Goal: Find contact information: Obtain details needed to contact an individual or organization

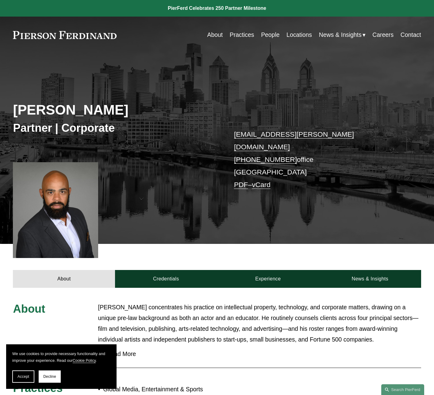
click at [25, 375] on span "Accept" at bounding box center [23, 376] width 12 height 4
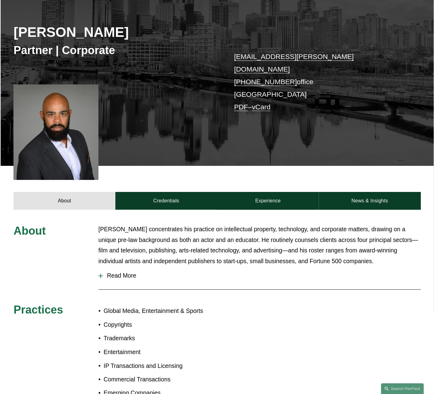
scroll to position [78, 0]
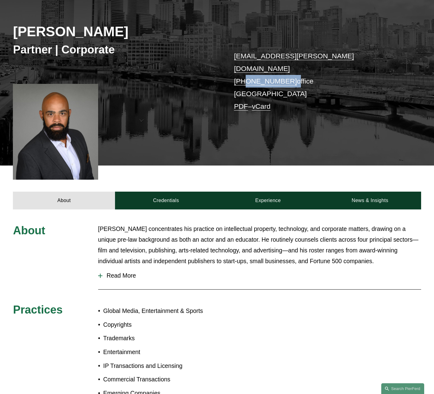
drag, startPoint x: 287, startPoint y: 69, endPoint x: 245, endPoint y: 69, distance: 42.7
click at [245, 69] on p "[EMAIL_ADDRESS][PERSON_NAME][DOMAIN_NAME] [PHONE_NUMBER] office [GEOGRAPHIC_DAT…" at bounding box center [319, 81] width 170 height 63
drag, startPoint x: 306, startPoint y: 70, endPoint x: 223, endPoint y: 53, distance: 84.9
click at [223, 53] on div "[PERSON_NAME] Partner | Corporate [EMAIL_ADDRESS][PERSON_NAME][DOMAIN_NAME] [PH…" at bounding box center [217, 76] width 434 height 177
copy div "sekou.campbell@pierferd.com +1.347.735.6822 office"
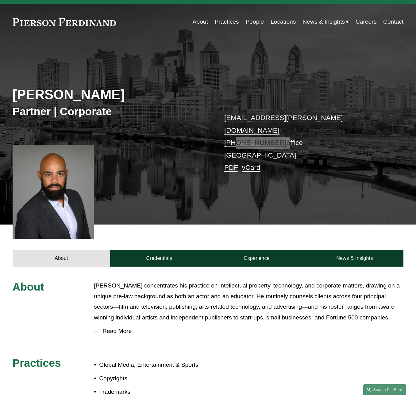
scroll to position [0, 0]
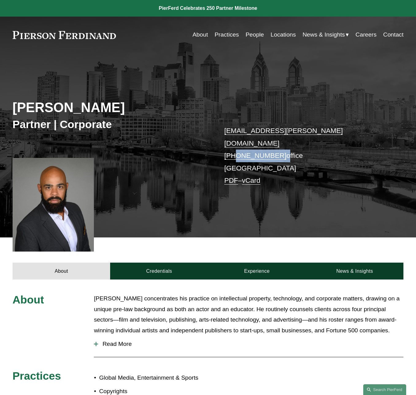
click at [286, 32] on link "Locations" at bounding box center [283, 35] width 25 height 12
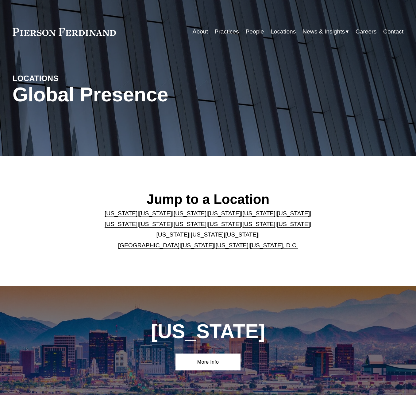
click at [137, 221] on link "[US_STATE]" at bounding box center [121, 224] width 33 height 6
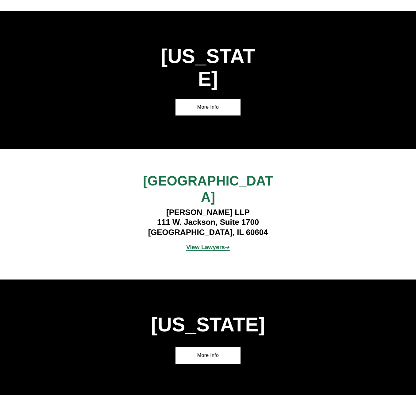
scroll to position [1783, 0]
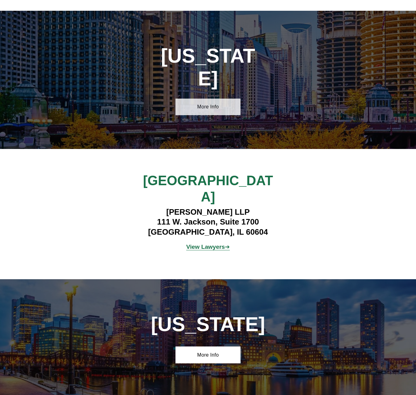
click at [209, 99] on link "More Info" at bounding box center [208, 107] width 65 height 17
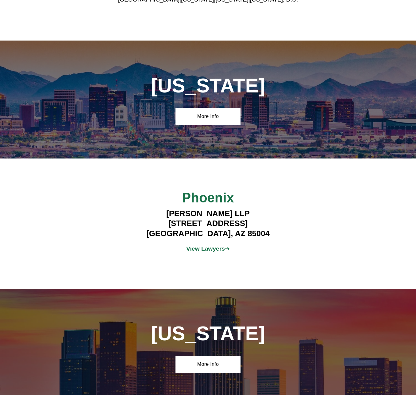
scroll to position [92, 0]
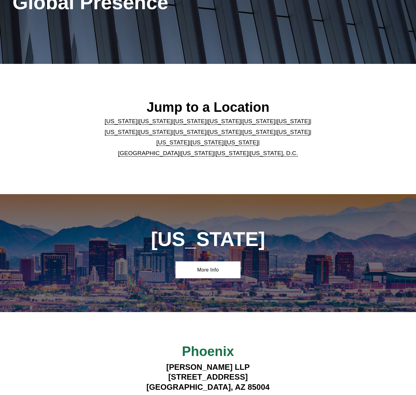
click at [137, 129] on link "[US_STATE]" at bounding box center [121, 132] width 33 height 6
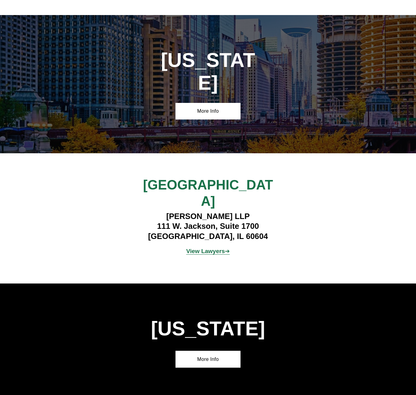
scroll to position [1783, 0]
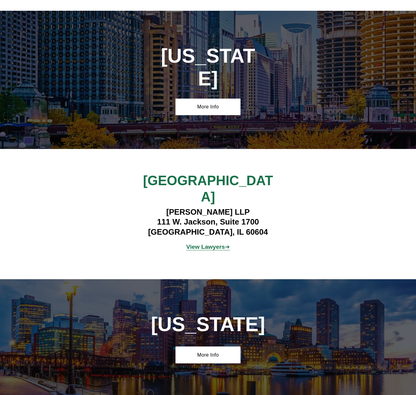
click at [214, 243] on strong "View Lawyers" at bounding box center [205, 246] width 39 height 6
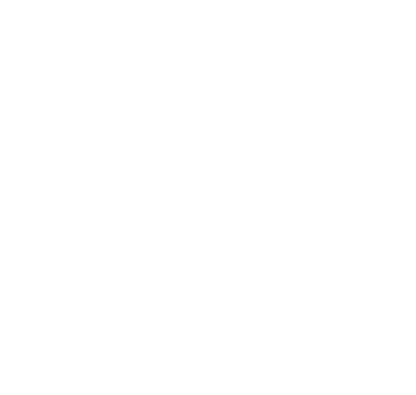
click at [0, 0] on html at bounding box center [0, 0] width 0 height 0
